Goal: Complete application form: Complete application form

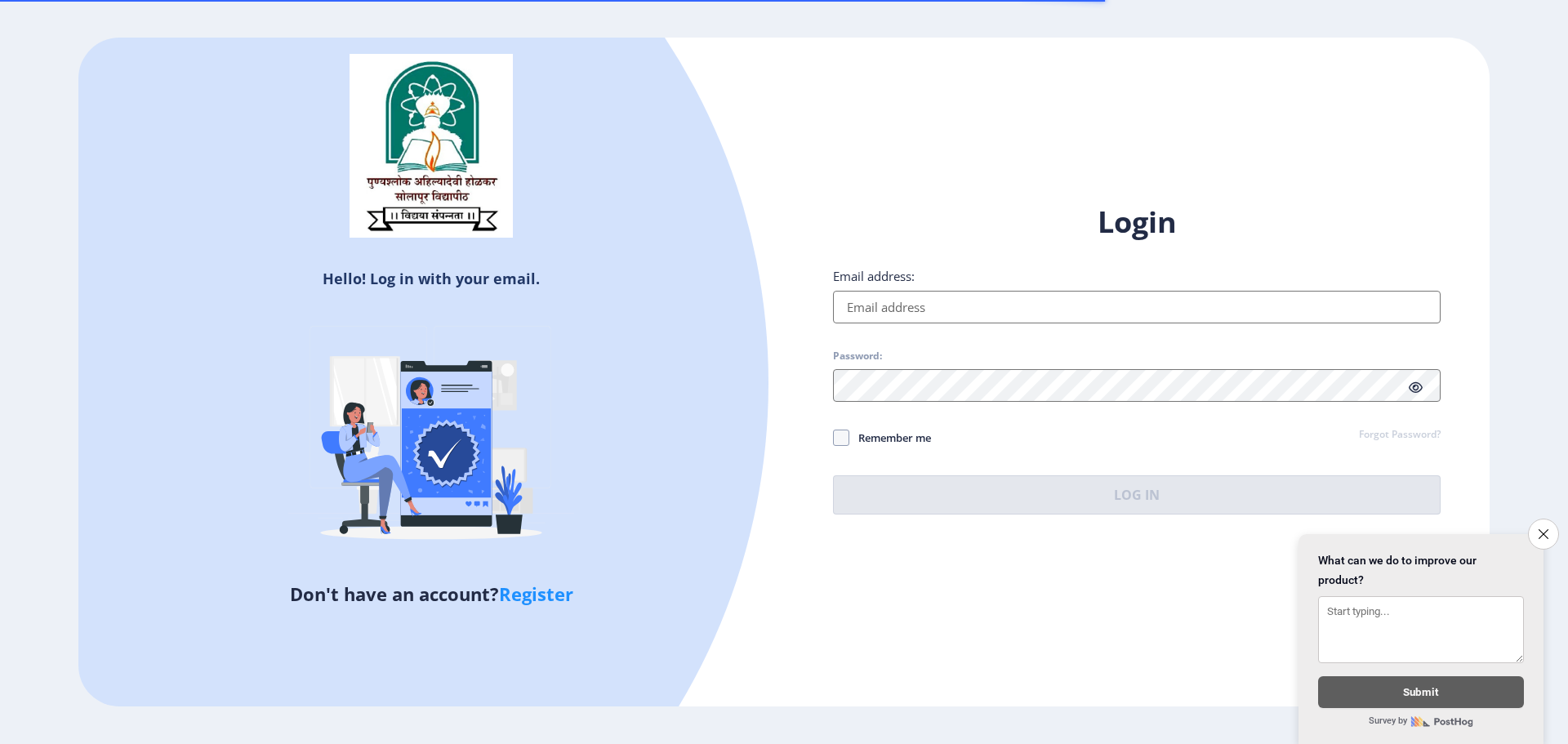
click at [864, 307] on input "Email address:" at bounding box center [1137, 308] width 607 height 33
type input "[EMAIL_ADDRESS][DOMAIN_NAME]"
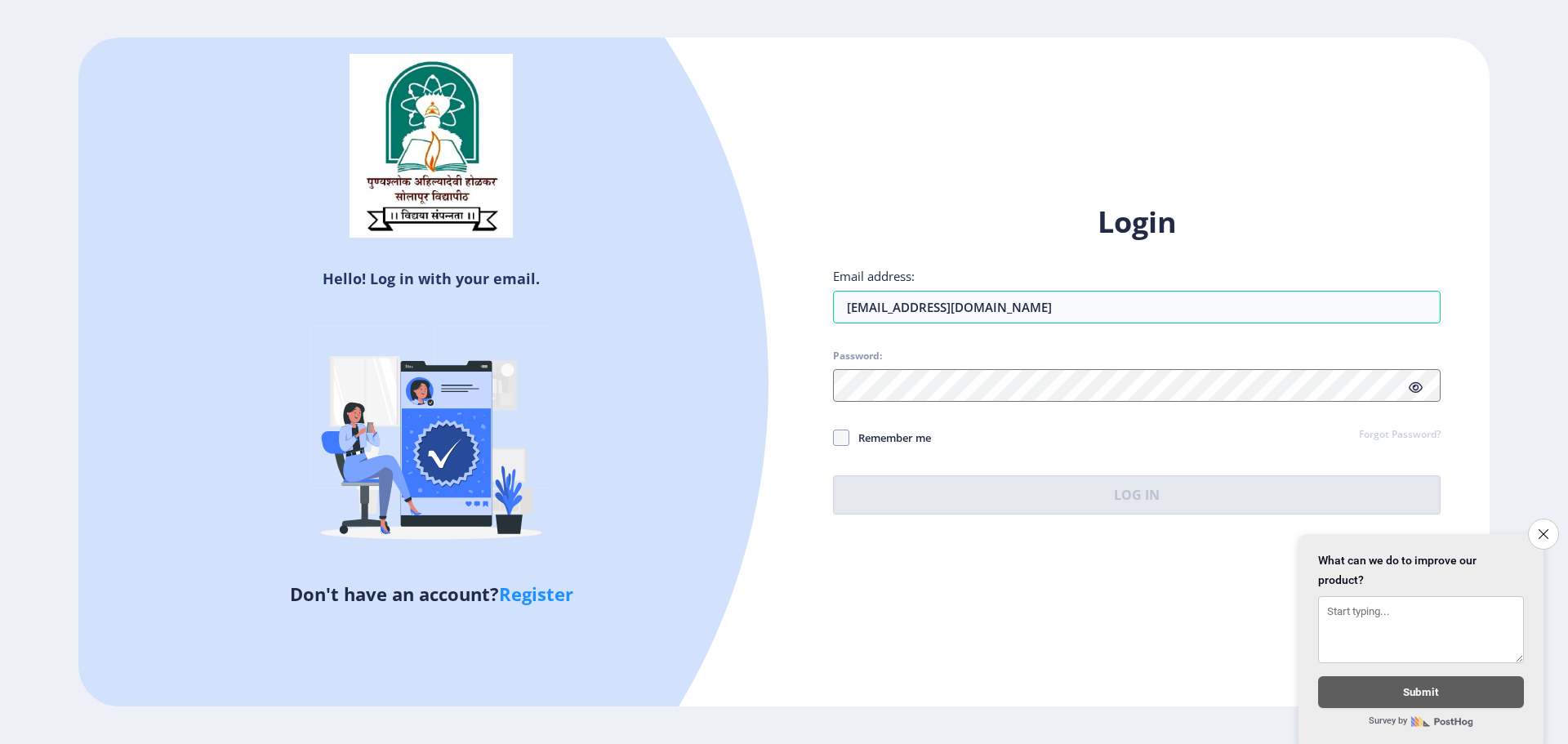
click at [970, 403] on div "Login Email address: [EMAIL_ADDRESS][DOMAIN_NAME] Password: Remember me Forgot …" at bounding box center [1137, 359] width 607 height 312
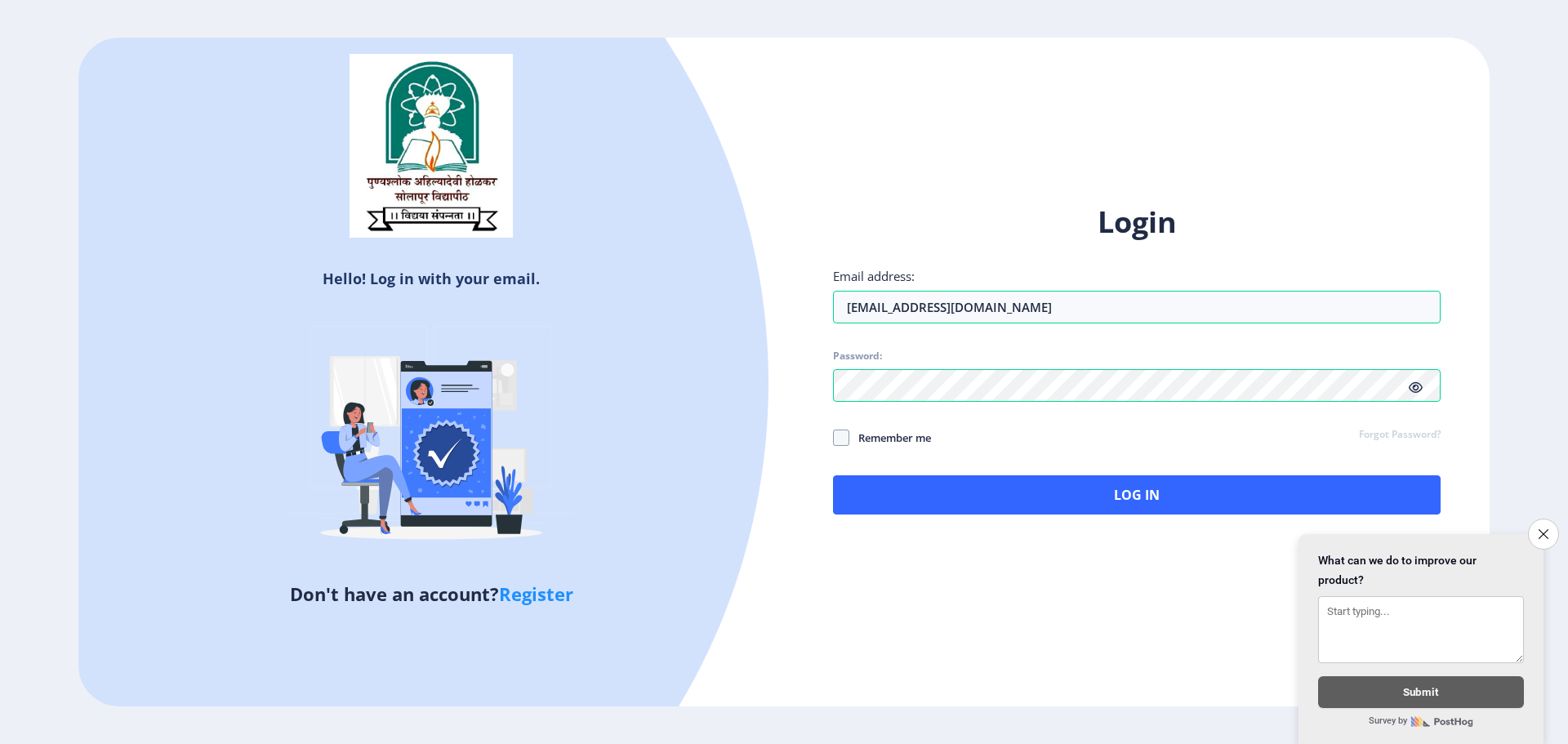
click at [831, 440] on div "Login Email address: [EMAIL_ADDRESS][DOMAIN_NAME] Password: Remember me Forgot …" at bounding box center [1137, 371] width 705 height 387
click at [844, 444] on span at bounding box center [841, 437] width 16 height 16
click at [834, 438] on input "Remember me" at bounding box center [833, 438] width 1 height 1
checkbox input "true"
click at [1409, 390] on icon at bounding box center [1415, 387] width 13 height 12
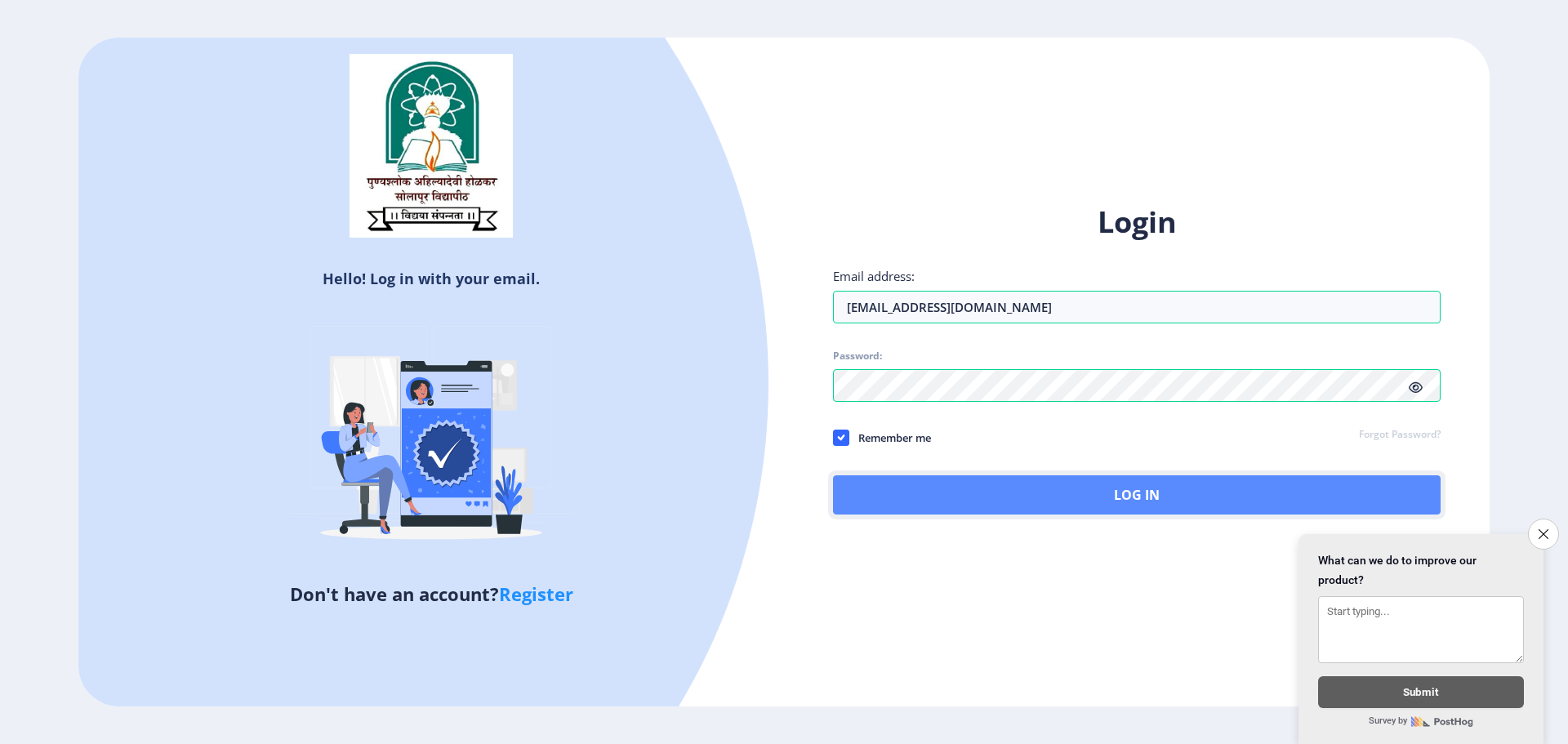
click at [1095, 483] on button "Log In" at bounding box center [1137, 495] width 607 height 39
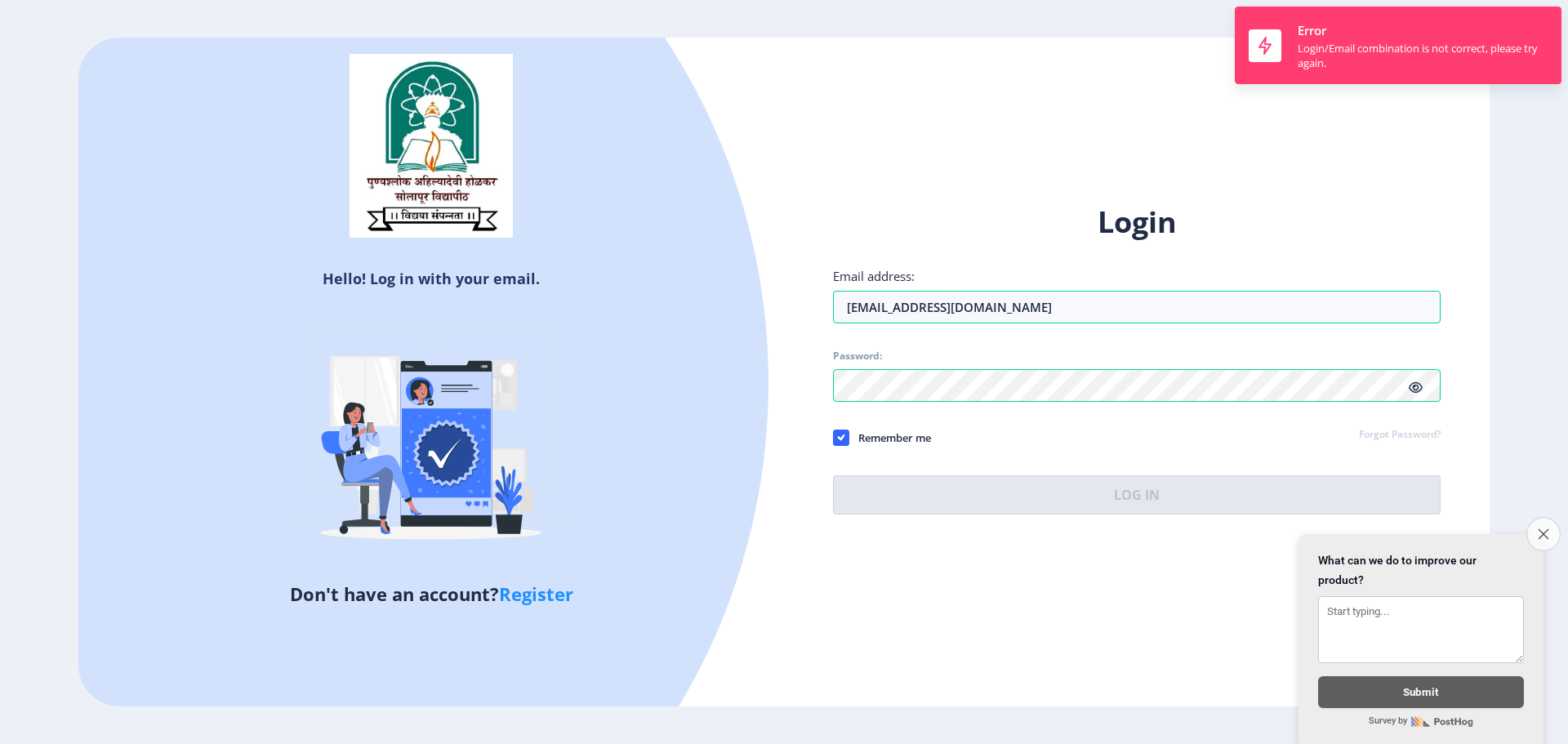
click at [1544, 529] on icon "Close survey" at bounding box center [1543, 533] width 11 height 11
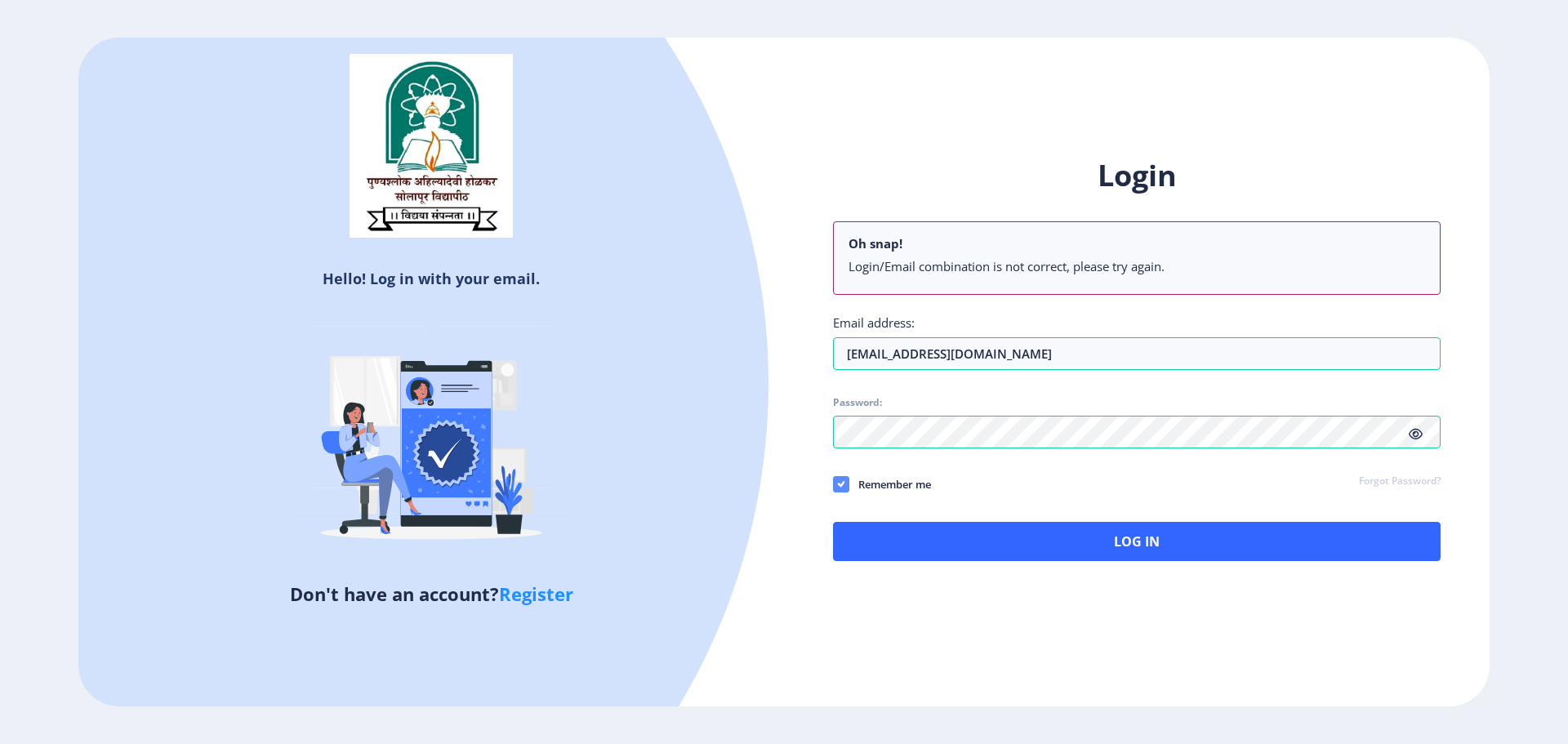
click at [843, 440] on div "Login Oh snap! Login/Email combination is not correct, please try again. Email …" at bounding box center [1137, 359] width 607 height 406
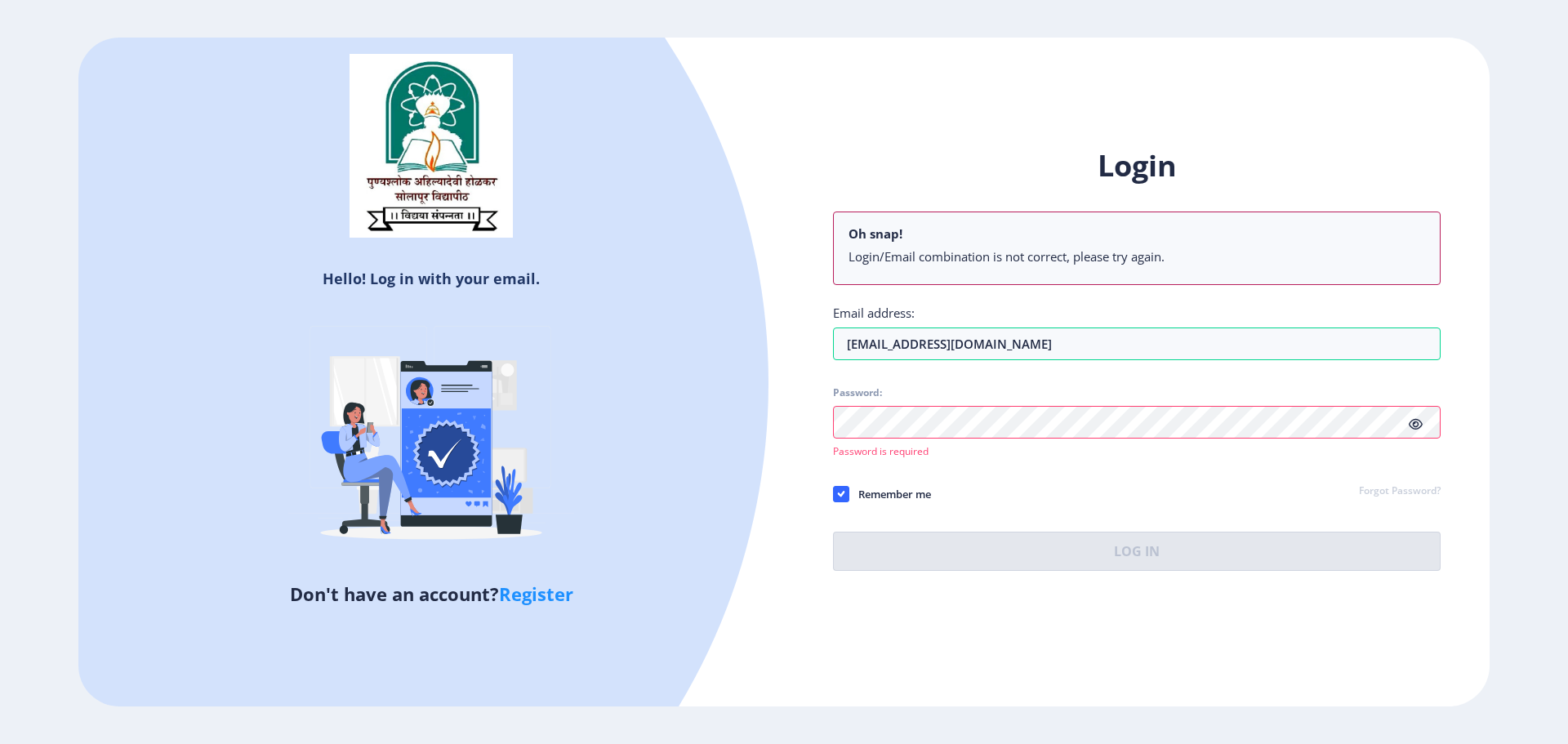
click at [1383, 496] on link "Forgot Password?" at bounding box center [1400, 491] width 82 height 14
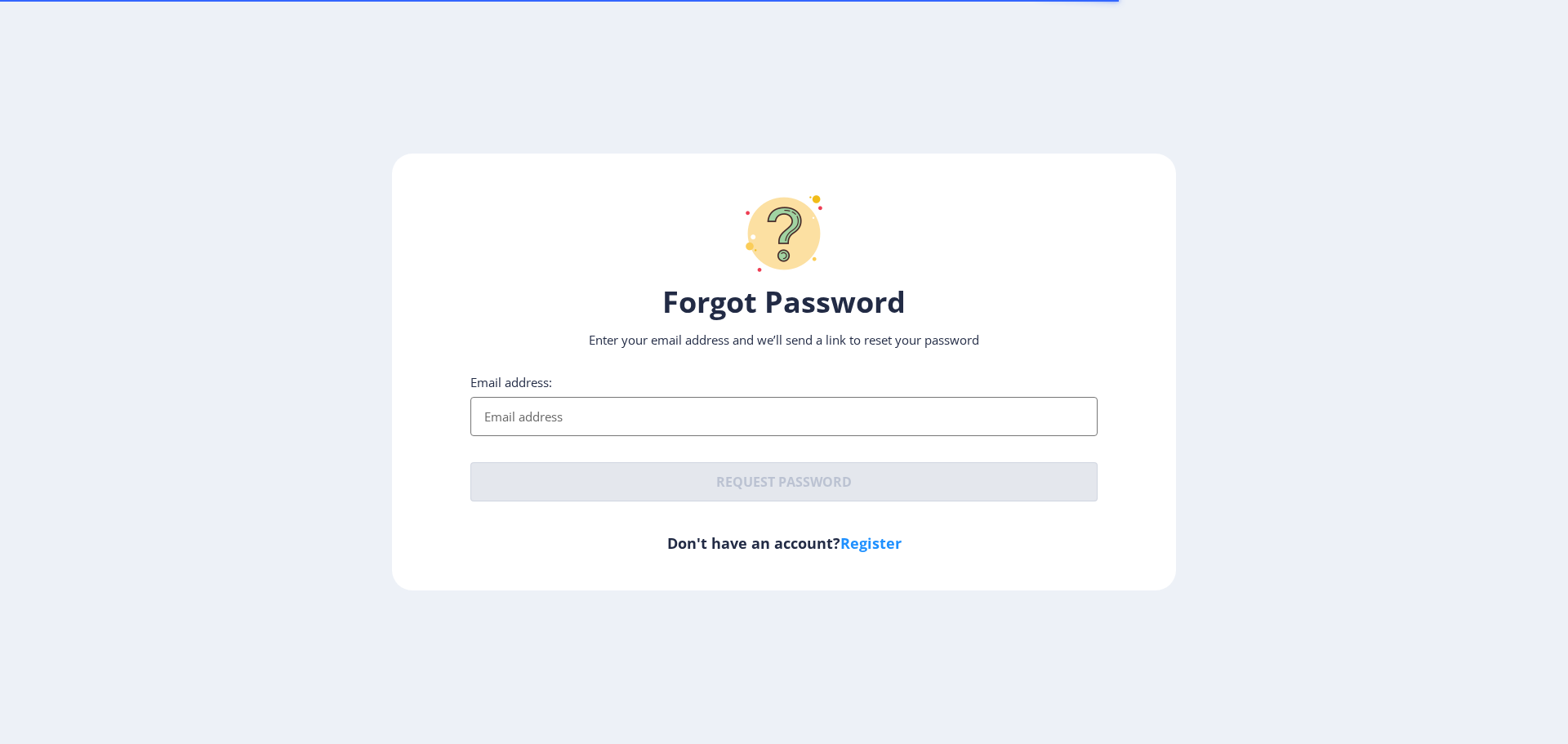
click at [595, 412] on input "Email address:" at bounding box center [784, 416] width 627 height 39
type input "[EMAIL_ADDRESS][DOMAIN_NAME]"
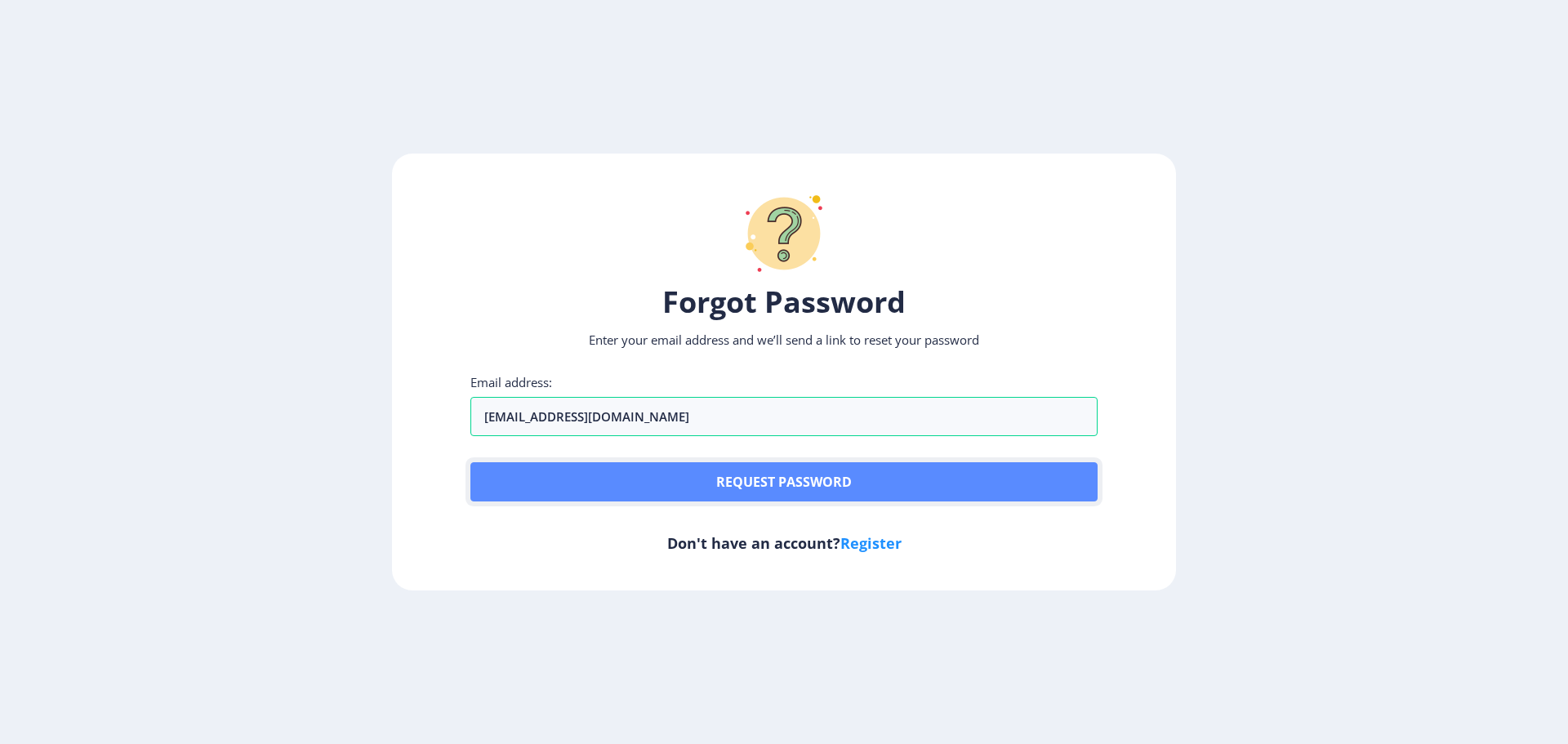
click at [607, 477] on button "Request password" at bounding box center [784, 482] width 627 height 39
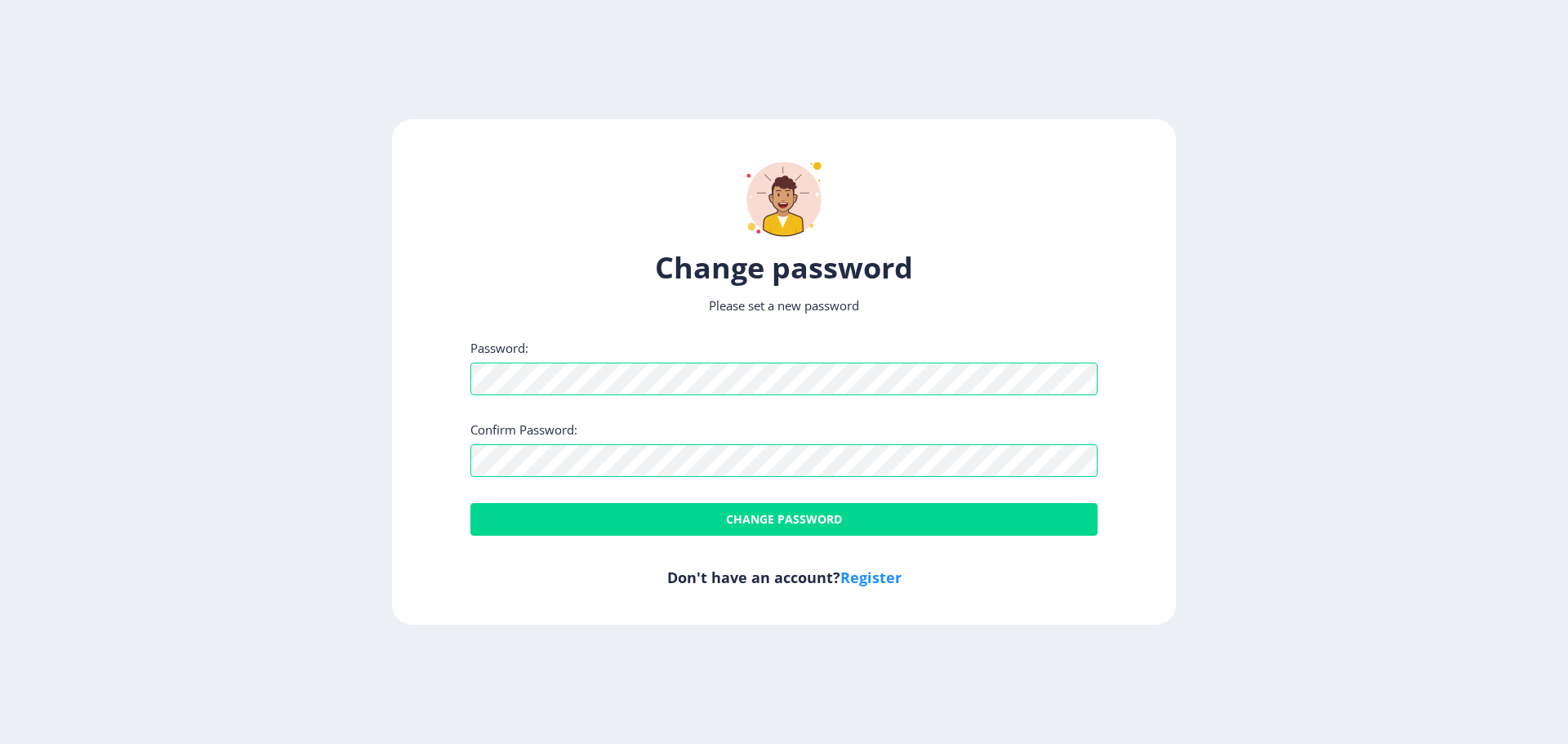
click at [604, 542] on div "Change password Please set a new password Password: Confirm Password: Change pa…" at bounding box center [784, 372] width 784 height 506
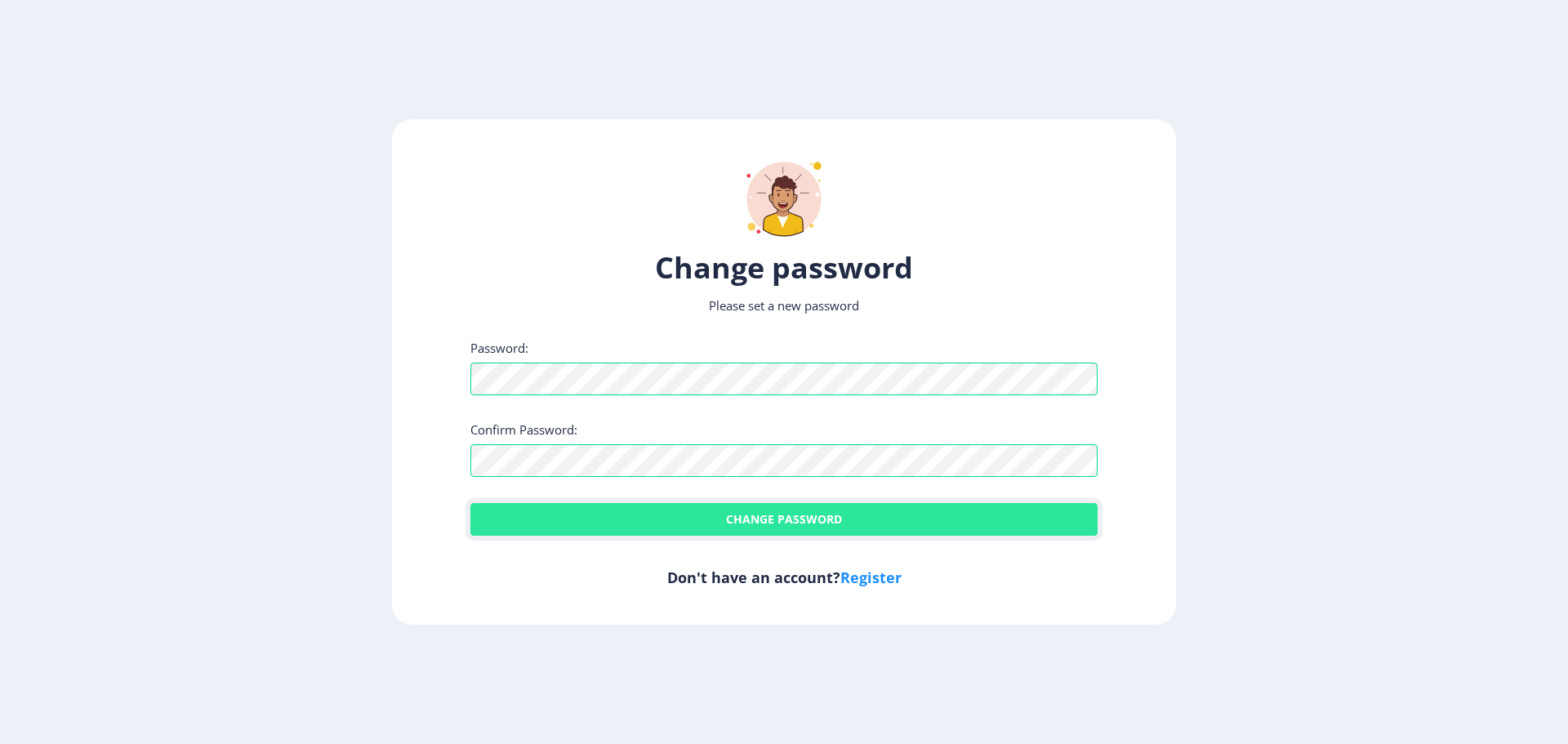
click at [608, 526] on button "Change password" at bounding box center [784, 520] width 627 height 33
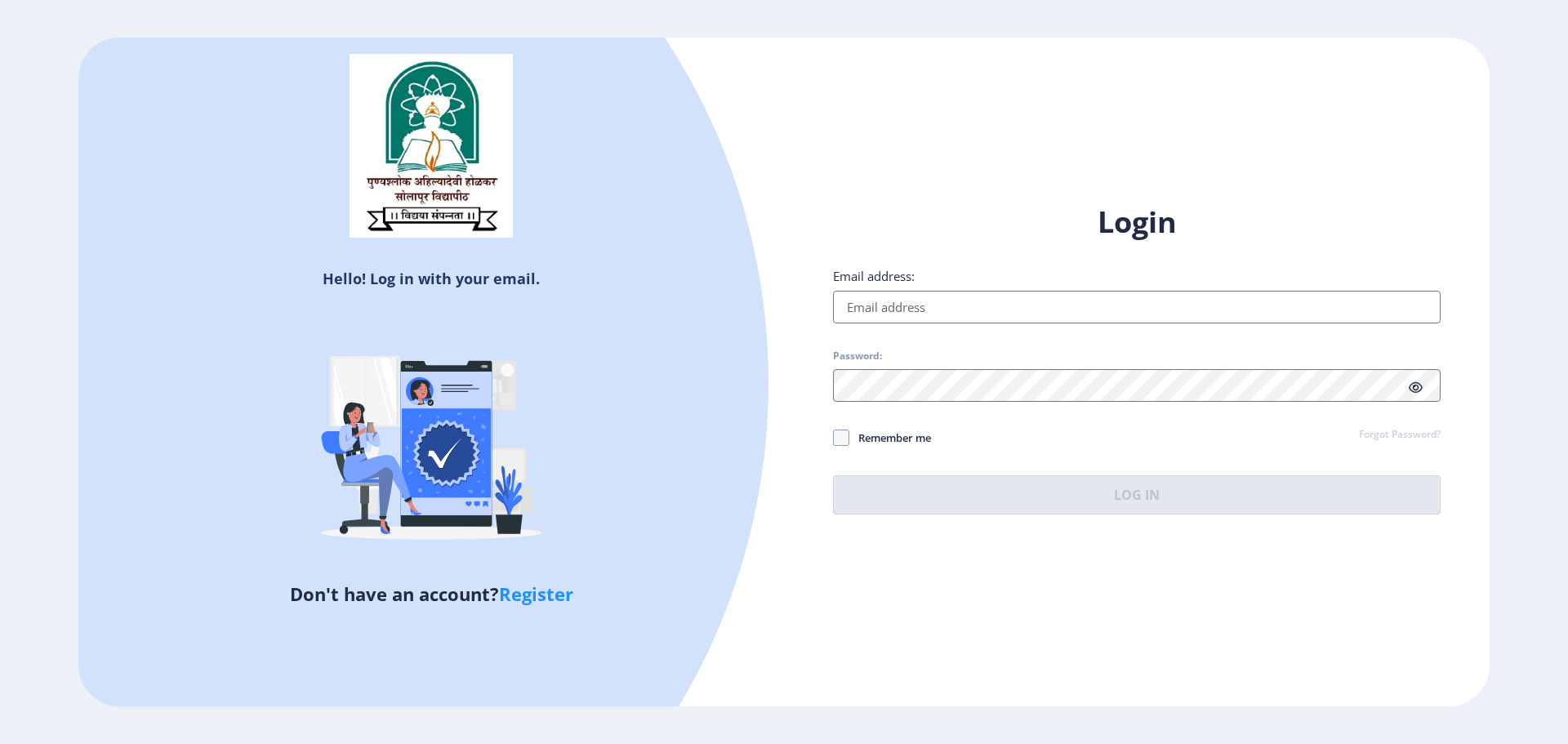
click at [920, 292] on input "Email address:" at bounding box center [1137, 308] width 607 height 33
type input "[EMAIL_ADDRESS][DOMAIN_NAME]"
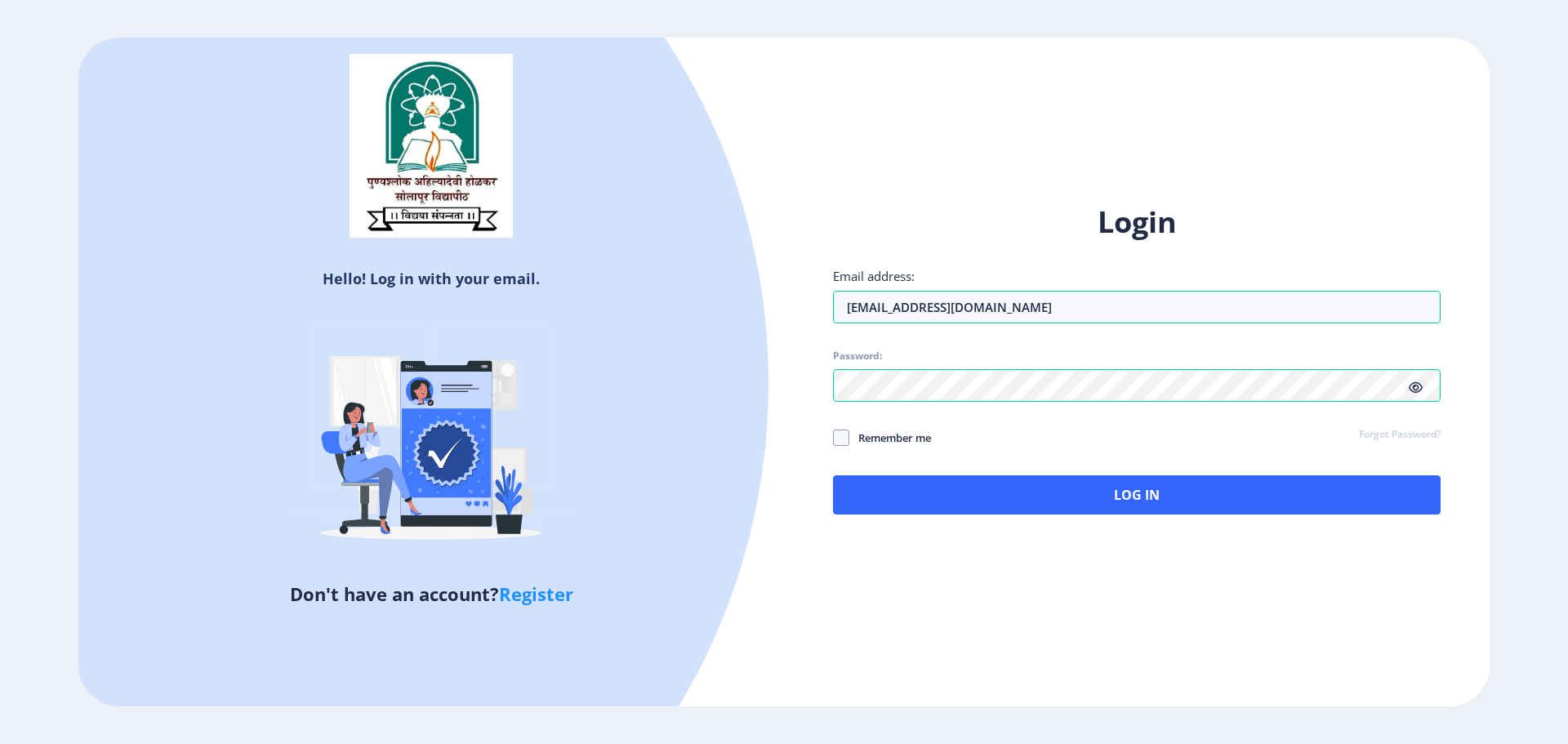
click at [891, 442] on span "Remember me" at bounding box center [890, 437] width 82 height 19
click at [834, 438] on input "Remember me" at bounding box center [833, 438] width 1 height 1
checkbox input "true"
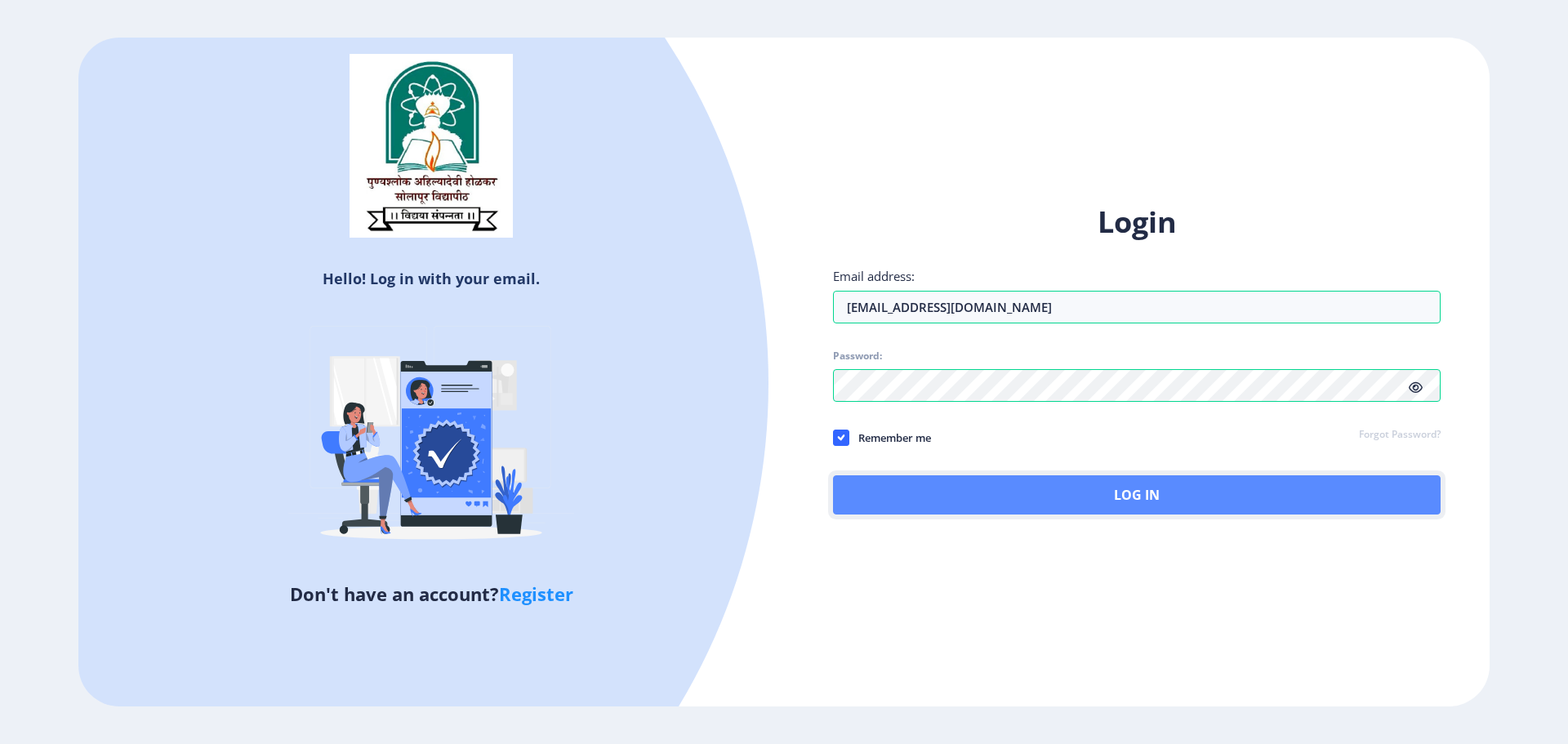
click at [903, 491] on button "Log In" at bounding box center [1137, 495] width 607 height 39
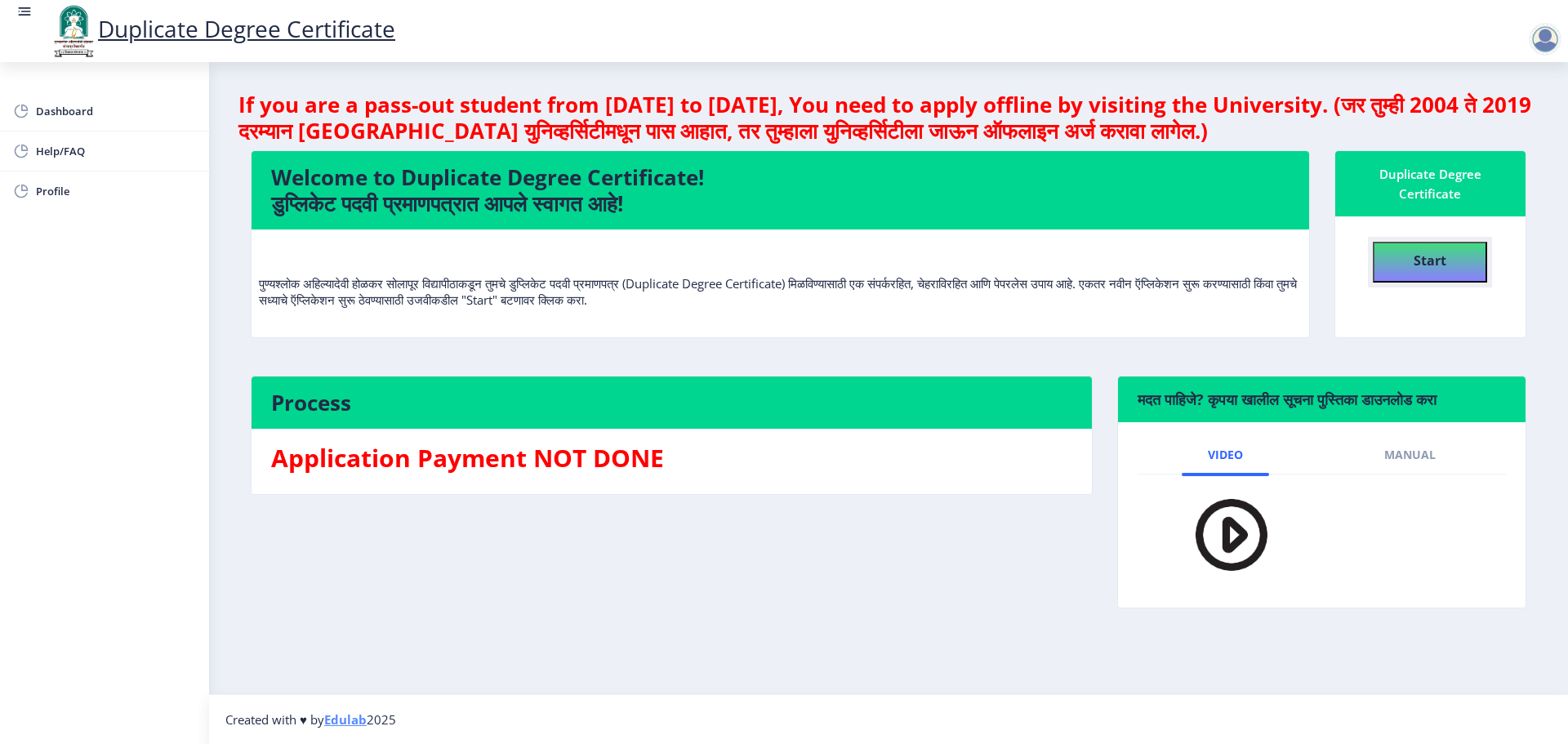
click at [1381, 264] on button "Start" at bounding box center [1430, 262] width 114 height 41
select select
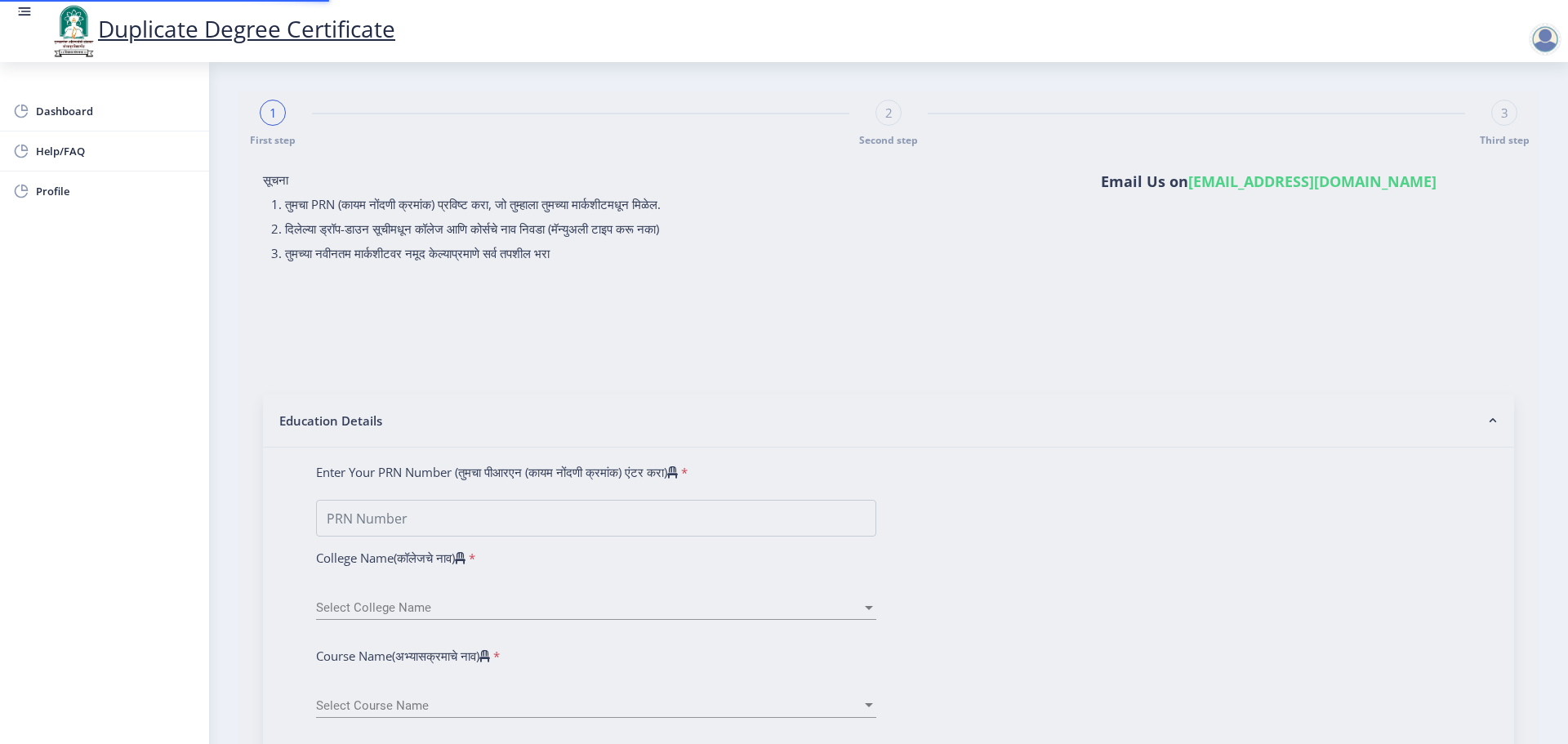
type input "0800002043"
select select "2013"
select select "May"
select select "DISTINCTION"
type input "16885"
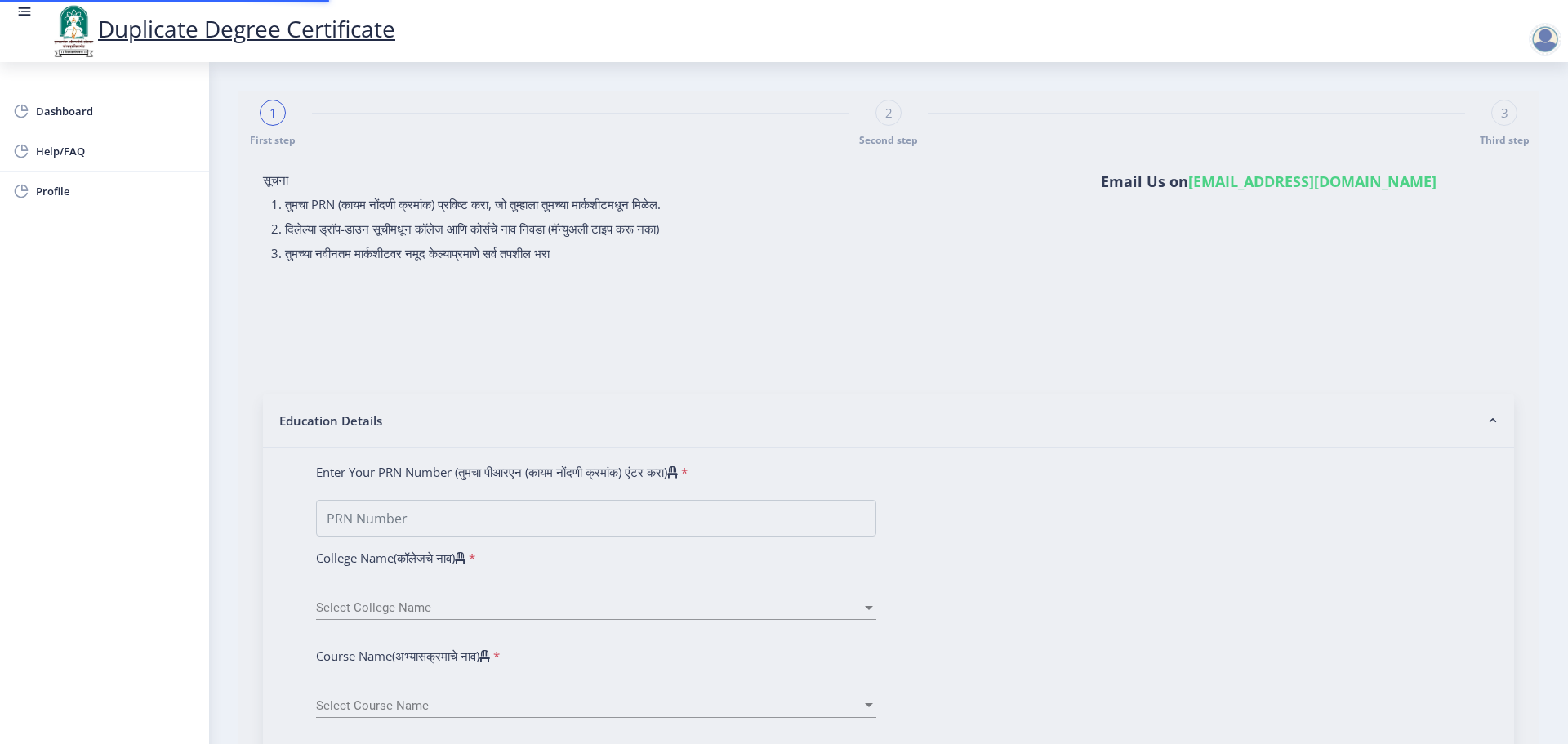
type input "Shilu Kumari"
type input "Kiran Bhagat"
type input "2013-05-30"
select select "false"
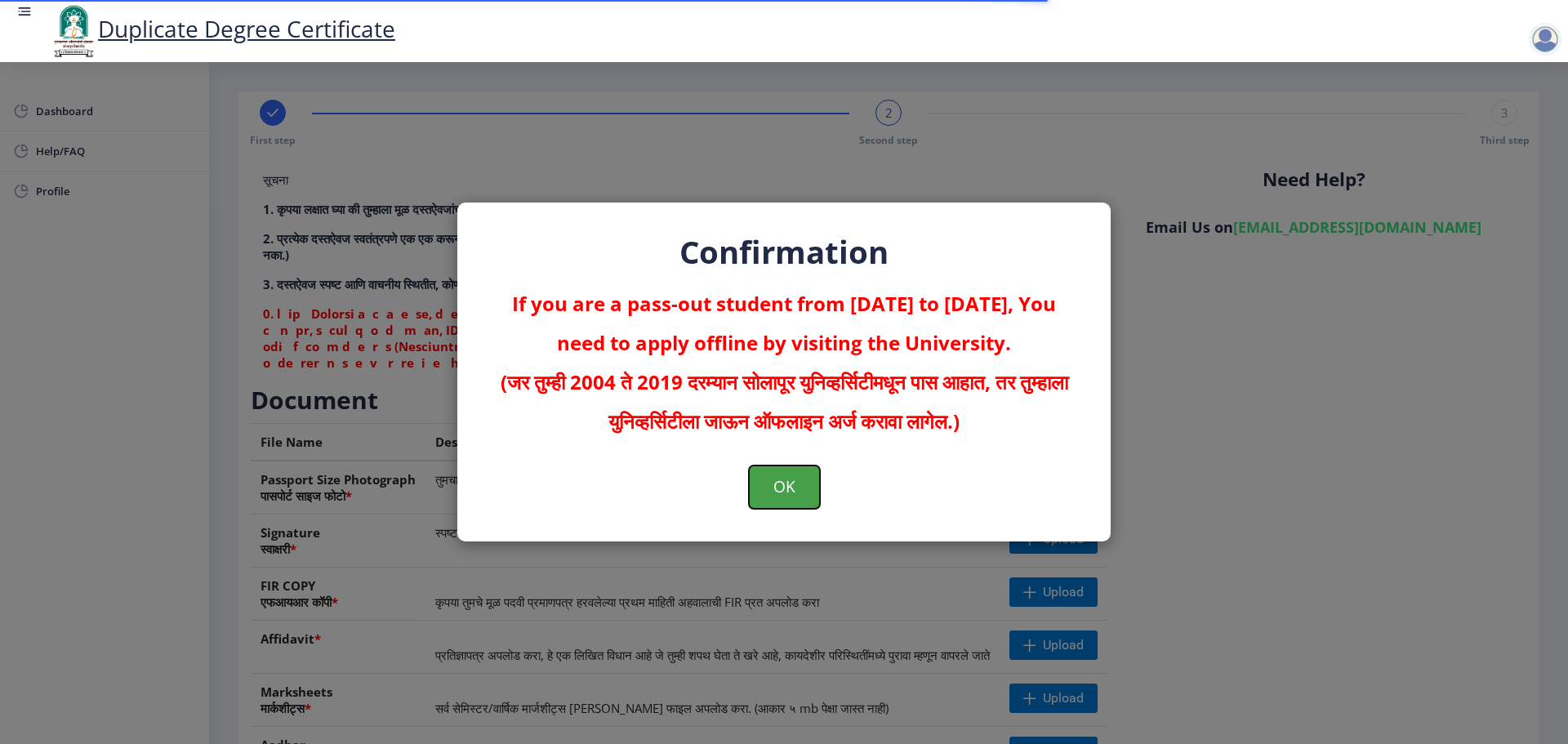
click at [802, 493] on button "OK" at bounding box center [785, 487] width 71 height 42
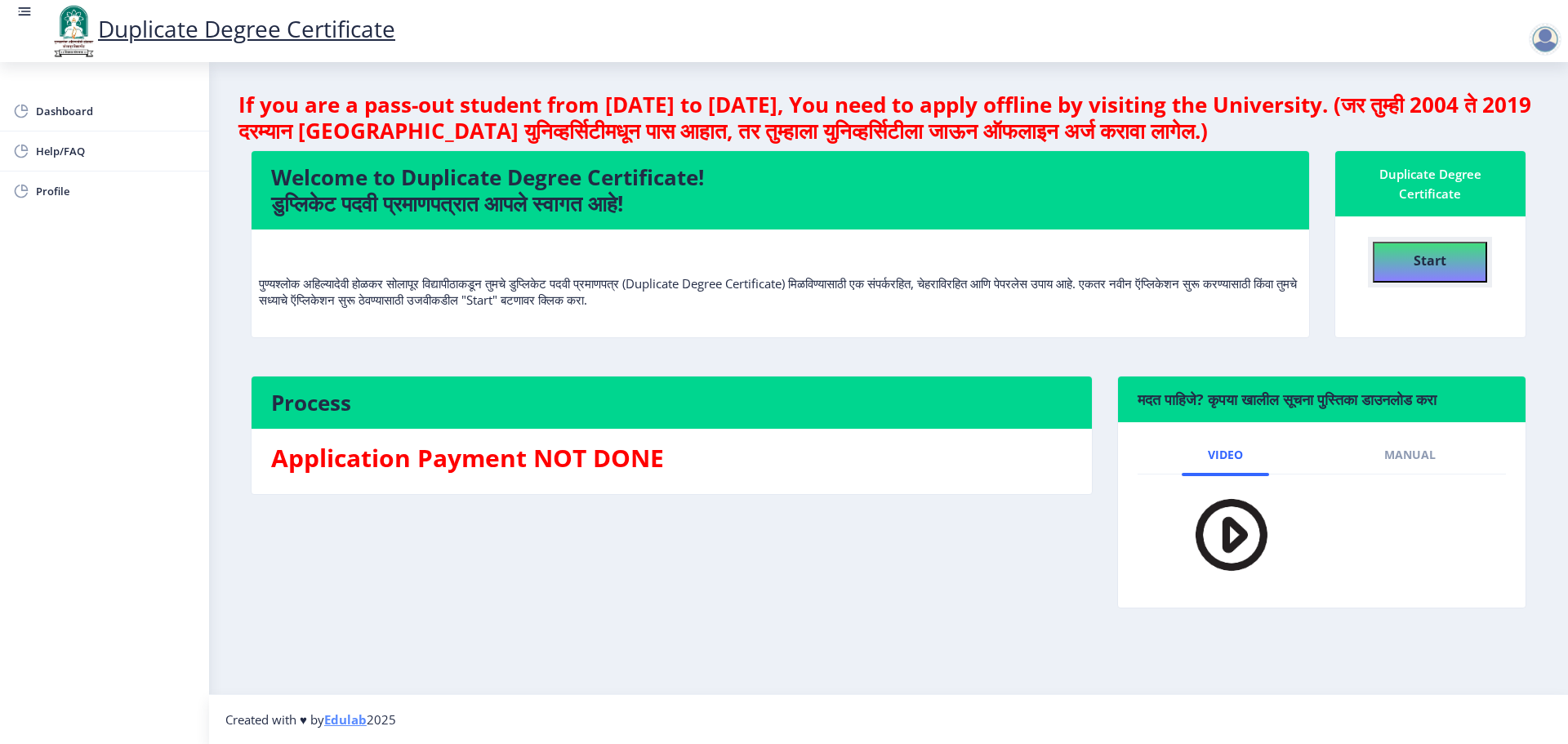
click at [1422, 259] on b "Start" at bounding box center [1430, 260] width 33 height 18
select select
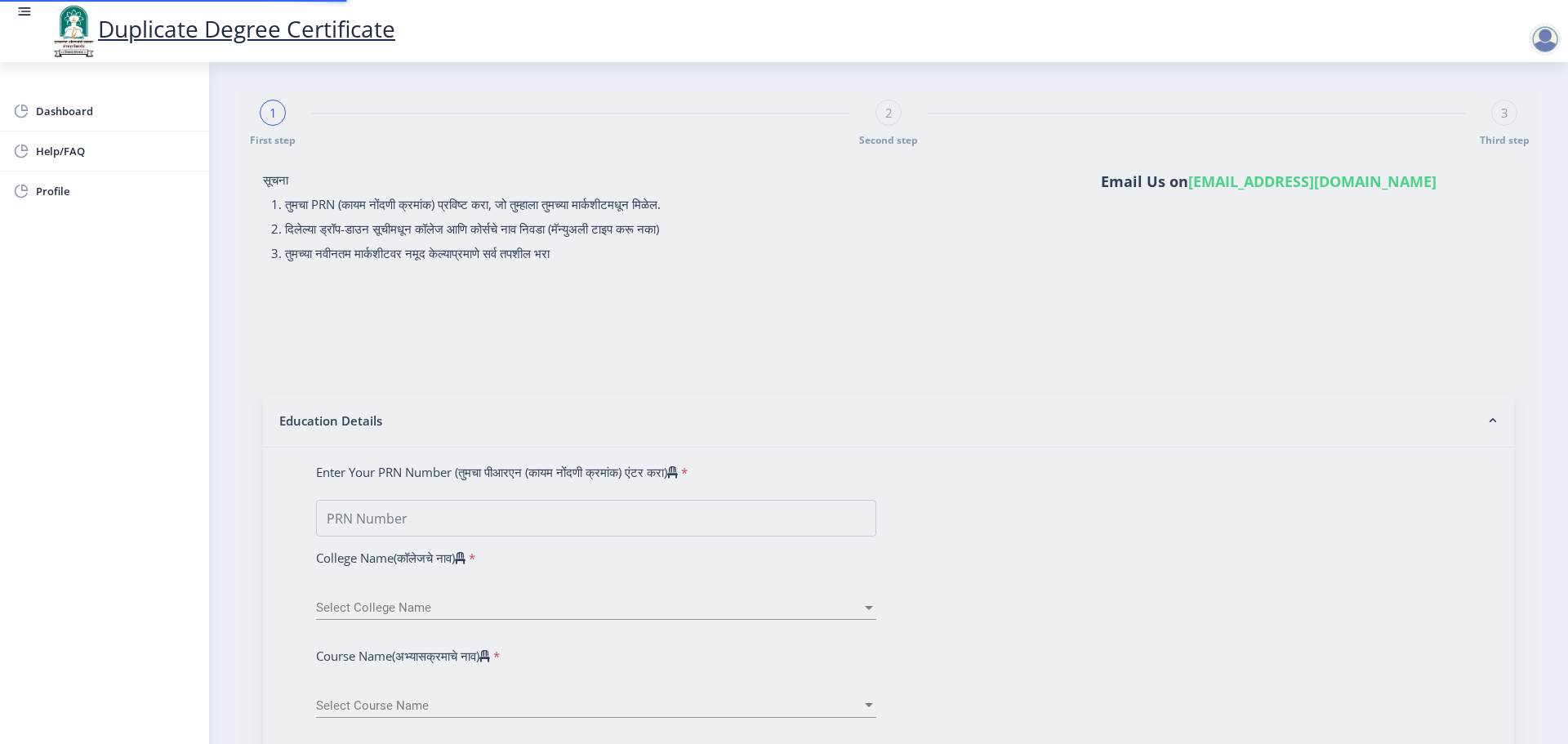
type input "0800002043"
select select "2013"
select select "May"
select select "DISTINCTION"
type input "16885"
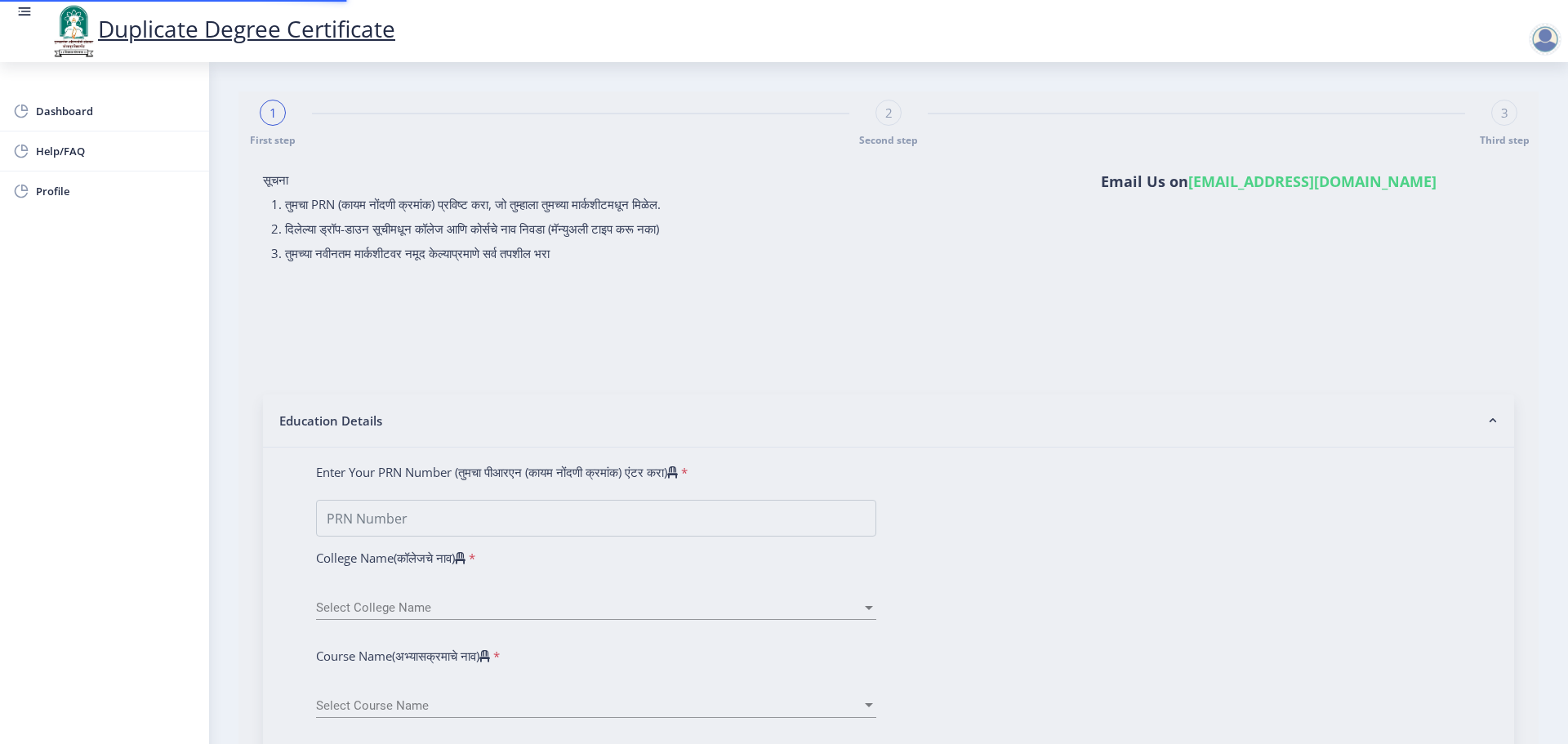
type input "Shilu Kumari"
type input "Kiran Bhagat"
type input "2013-05-30"
select select "false"
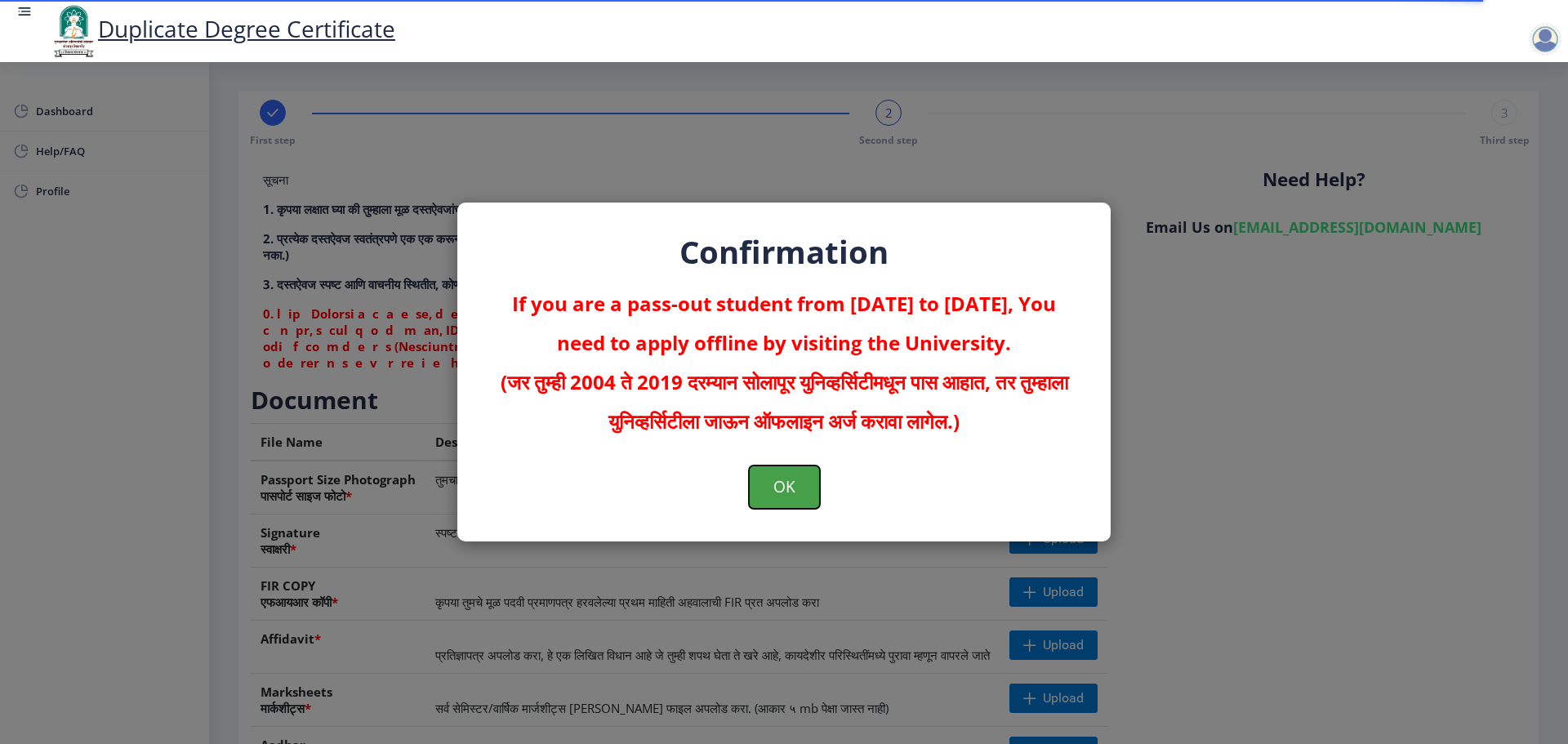
click at [782, 482] on button "OK" at bounding box center [785, 487] width 71 height 42
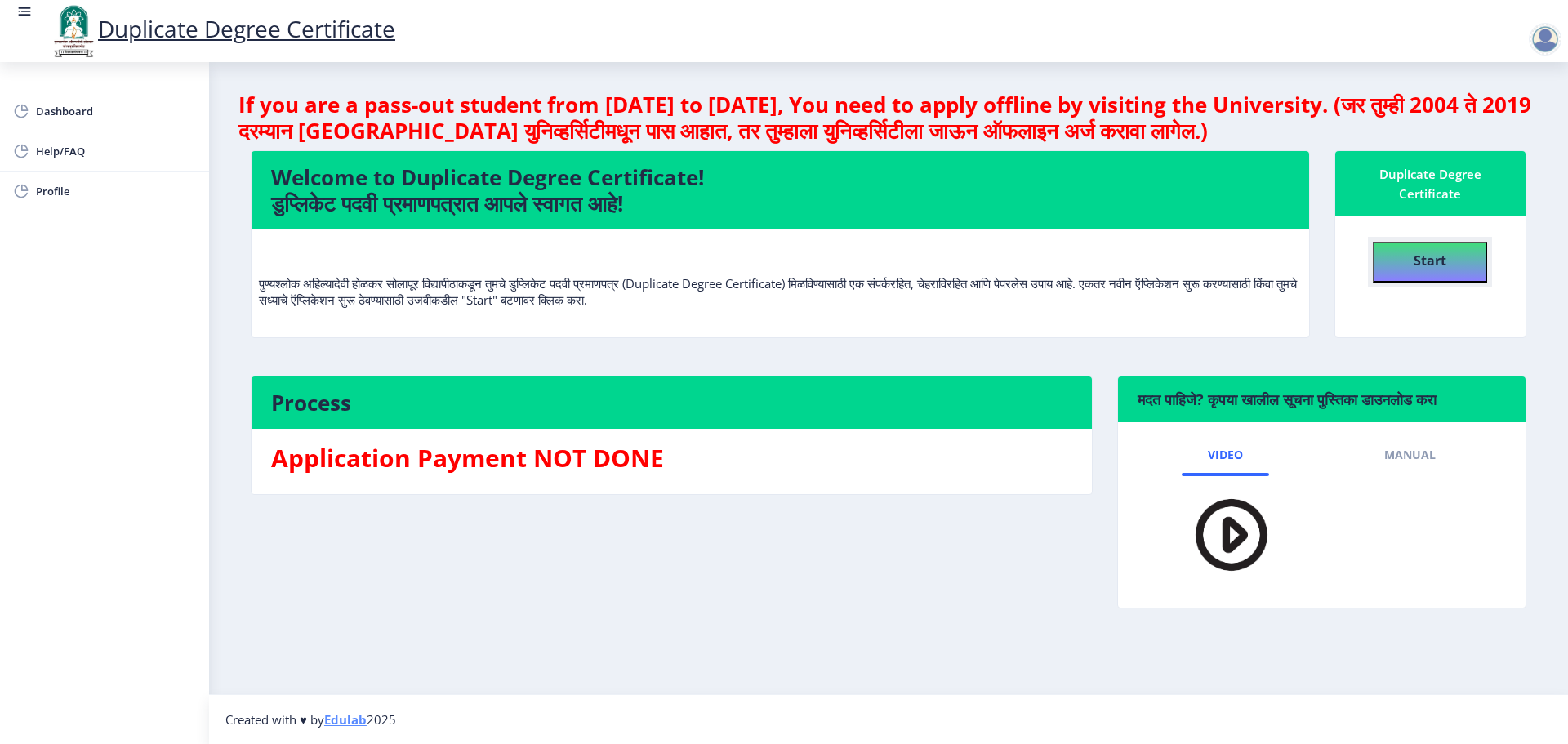
click at [1453, 264] on button "Start" at bounding box center [1430, 262] width 114 height 41
select select
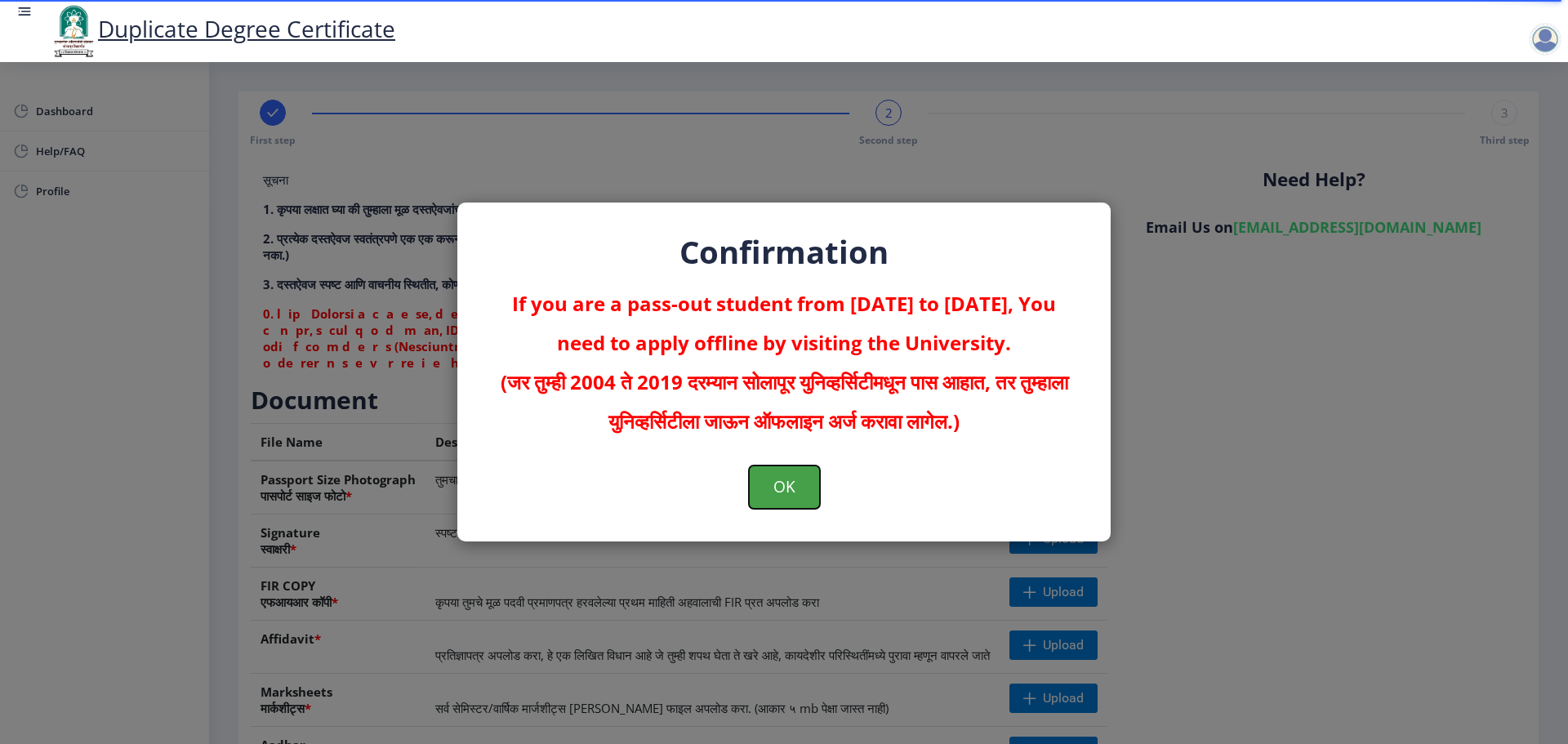
click at [782, 487] on button "OK" at bounding box center [785, 487] width 71 height 42
